Goal: Task Accomplishment & Management: Manage account settings

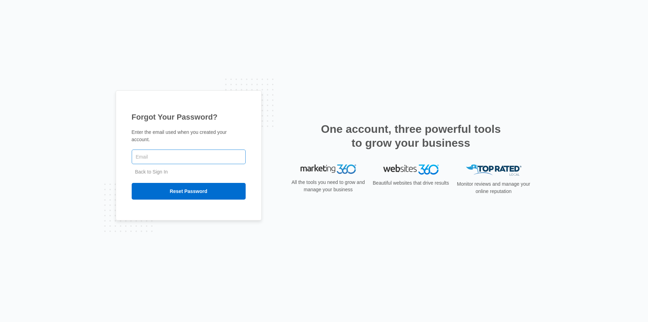
click at [202, 156] on input "text" at bounding box center [189, 156] width 114 height 15
type input "josh@durham.coop"
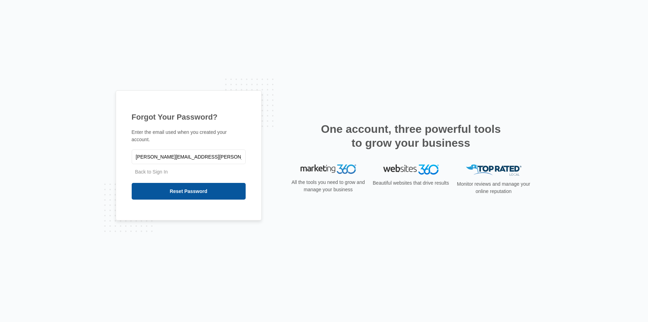
click at [199, 184] on input "Reset Password" at bounding box center [189, 191] width 114 height 17
